Goal: Task Accomplishment & Management: Complete application form

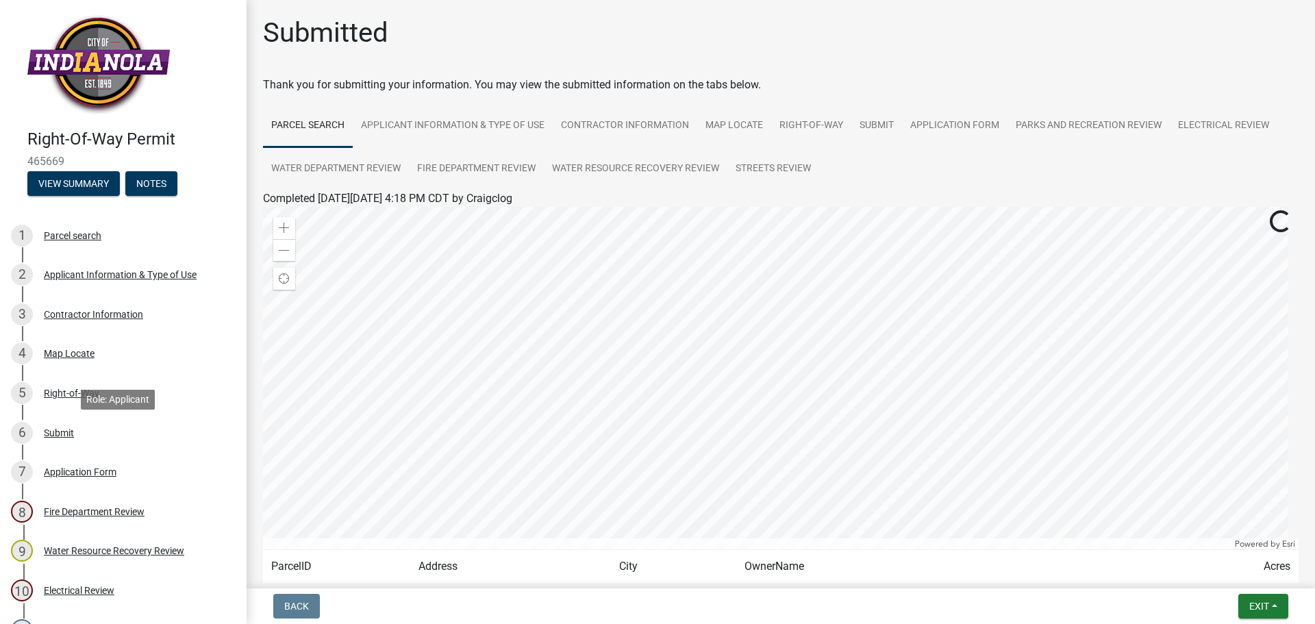
scroll to position [429, 0]
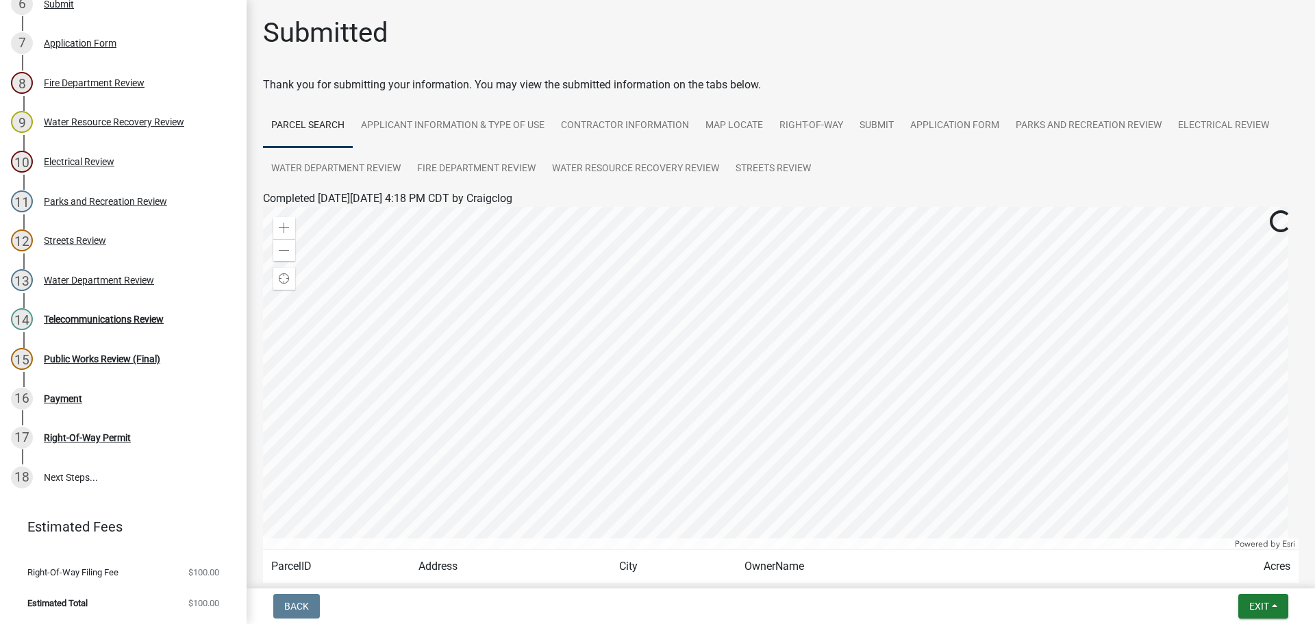
click at [198, 603] on span "$100.00" at bounding box center [203, 602] width 31 height 9
click at [75, 603] on span "Estimated Total" at bounding box center [57, 602] width 60 height 9
click at [160, 600] on li "Estimated Total $100.00" at bounding box center [123, 602] width 246 height 31
click at [205, 592] on li "Estimated Total $100.00" at bounding box center [123, 602] width 246 height 31
click at [65, 514] on link "Estimated Fees" at bounding box center [118, 526] width 214 height 27
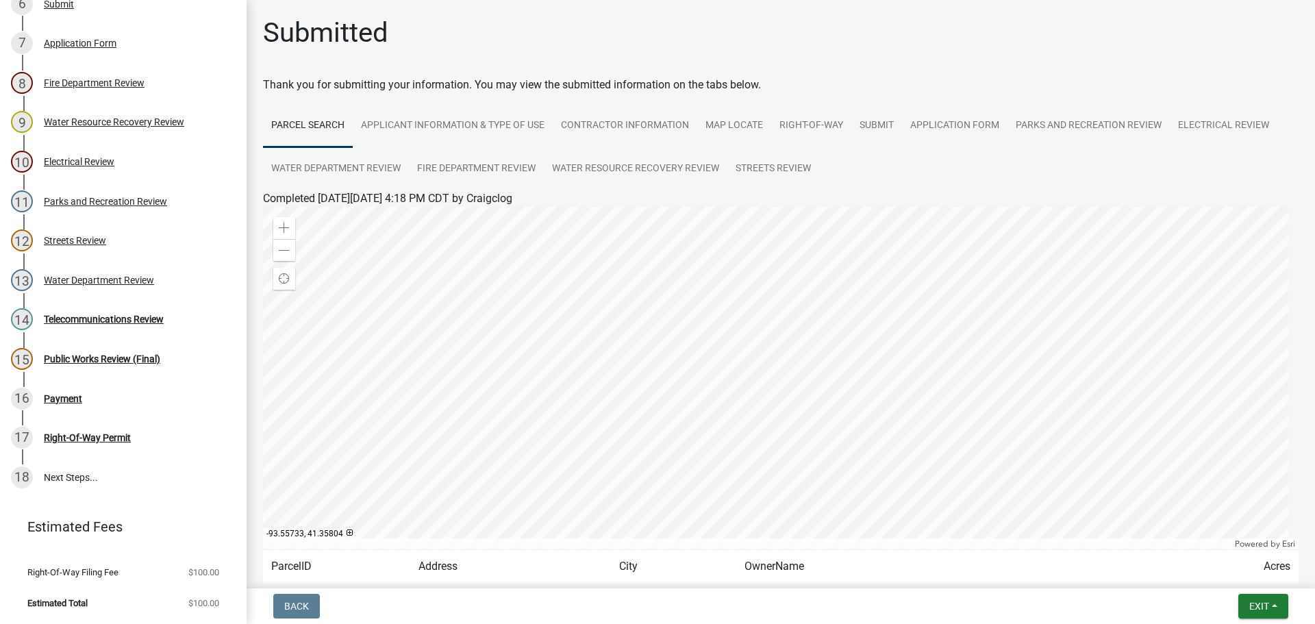
click at [71, 529] on link "Estimated Fees" at bounding box center [118, 526] width 214 height 27
click at [46, 394] on div "Payment" at bounding box center [63, 399] width 38 height 10
click at [75, 405] on div "16 Payment" at bounding box center [118, 399] width 214 height 22
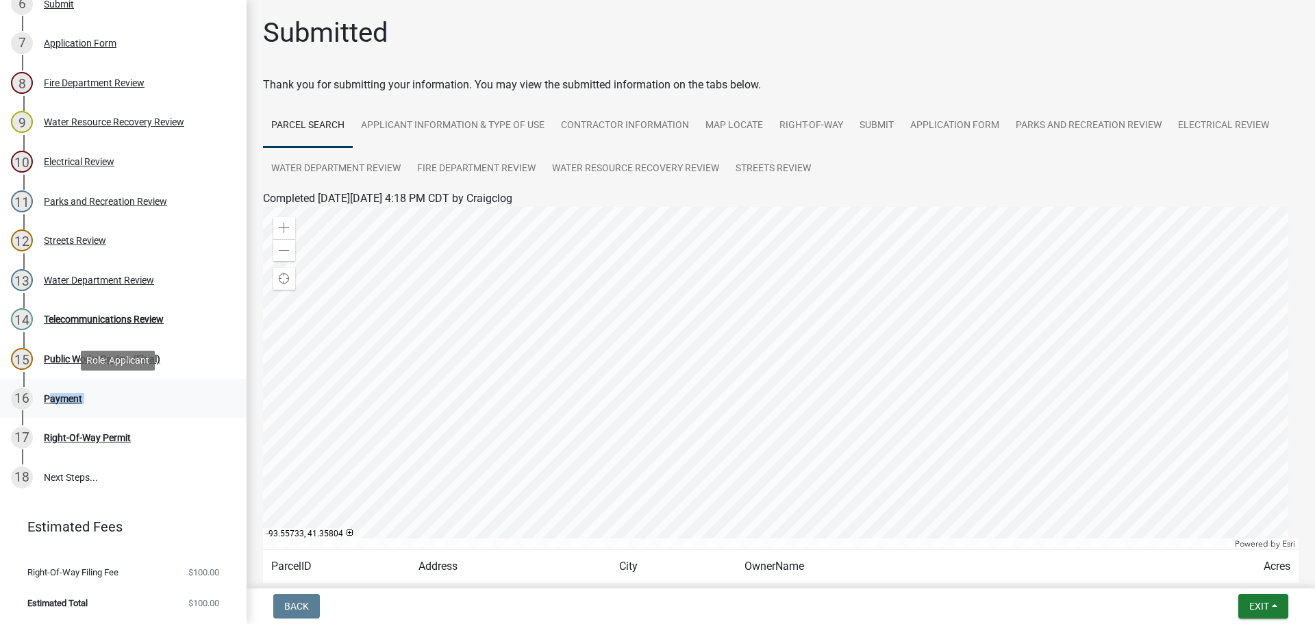
click at [71, 400] on div "Payment" at bounding box center [63, 399] width 38 height 10
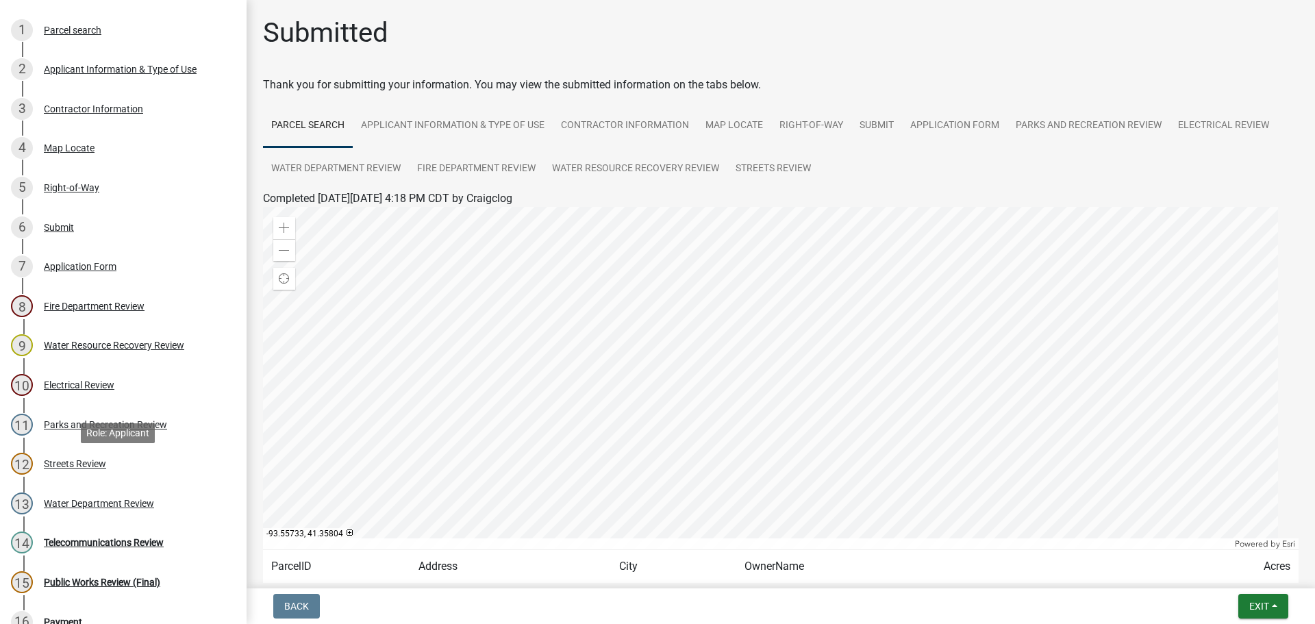
scroll to position [0, 0]
